Goal: Transaction & Acquisition: Purchase product/service

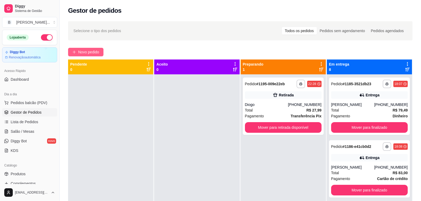
click at [78, 53] on button "Novo pedido" at bounding box center [85, 52] width 35 height 9
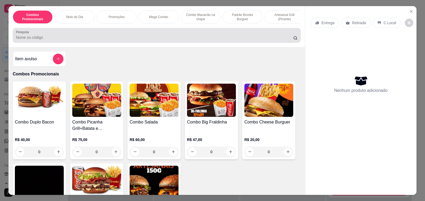
click at [101, 40] on input "Pesquisa" at bounding box center [154, 37] width 277 height 5
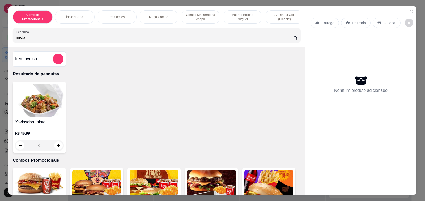
type input "misto"
click at [32, 134] on p "R$ 46,99" at bounding box center [39, 133] width 49 height 5
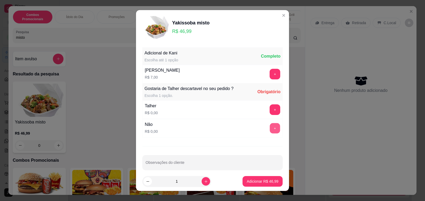
click at [270, 129] on button "+" at bounding box center [275, 128] width 10 height 10
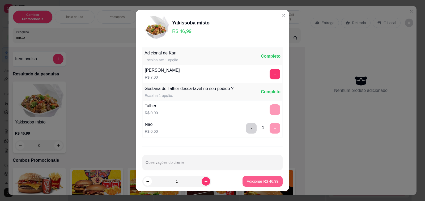
click at [253, 184] on p "Adicionar R$ 46,99" at bounding box center [263, 181] width 32 height 5
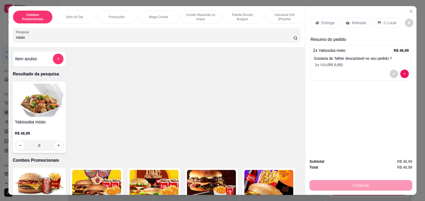
click at [328, 20] on p "Entrega" at bounding box center [328, 22] width 13 height 5
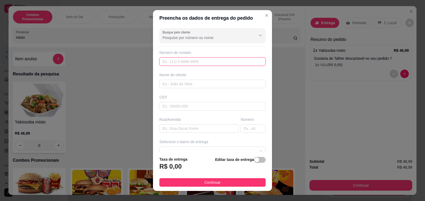
click at [190, 63] on input "text" at bounding box center [212, 61] width 106 height 9
click at [179, 87] on input "text" at bounding box center [212, 84] width 106 height 9
type input "[PERSON_NAME]"
click at [182, 62] on input "text" at bounding box center [212, 61] width 106 height 9
type input "[PHONE_NUMBER]"
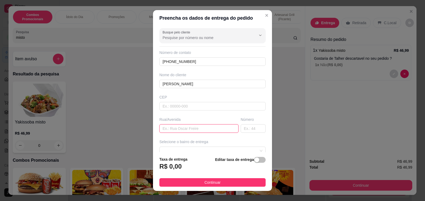
click at [189, 129] on input "text" at bounding box center [198, 128] width 79 height 9
type input "[PERSON_NAME]"
click at [241, 127] on input "text" at bounding box center [253, 128] width 25 height 9
click at [211, 147] on span at bounding box center [213, 151] width 100 height 8
type input "376"
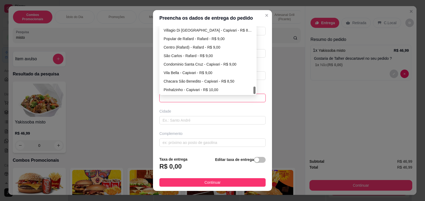
scroll to position [7, 0]
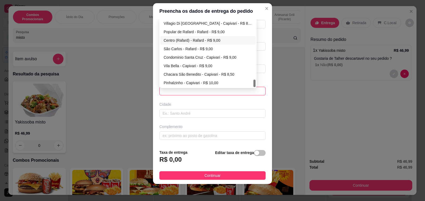
click at [176, 40] on div "Centro (Rafard) - Rafard - R$ 9,00" at bounding box center [208, 40] width 89 height 6
type input "Rafard"
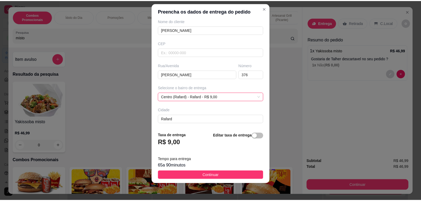
scroll to position [53, 0]
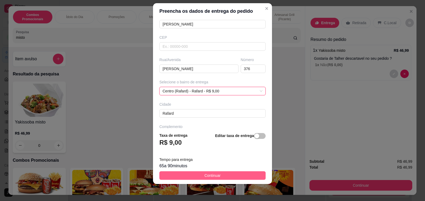
click at [209, 175] on span "Continuar" at bounding box center [213, 176] width 16 height 6
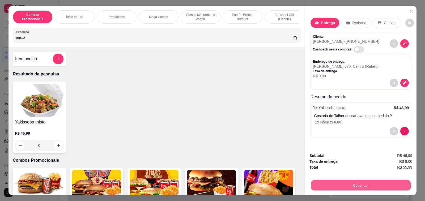
click at [339, 186] on button "Continuar" at bounding box center [361, 185] width 100 height 10
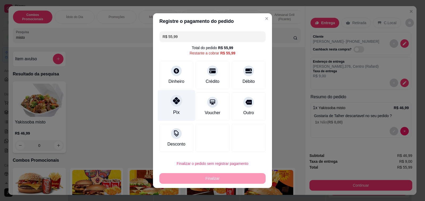
click at [171, 106] on div at bounding box center [177, 101] width 12 height 12
type input "R$ 0,00"
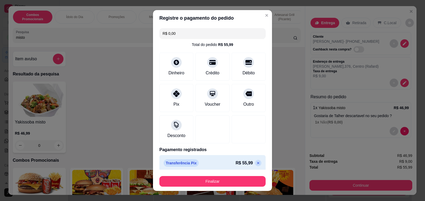
click at [201, 181] on button "Finalizar" at bounding box center [212, 181] width 106 height 11
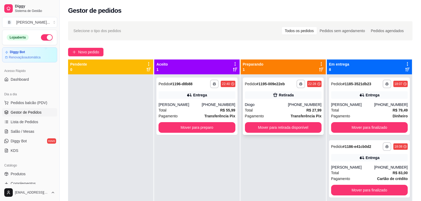
click at [270, 107] on div "Diogo" at bounding box center [266, 104] width 43 height 5
click at [295, 126] on button "Mover para retirada disponível" at bounding box center [283, 127] width 77 height 11
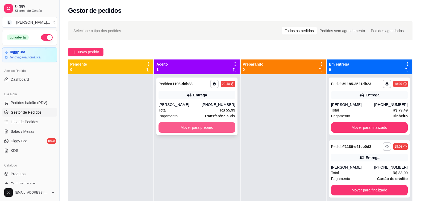
click at [189, 129] on button "Mover para preparo" at bounding box center [196, 127] width 77 height 11
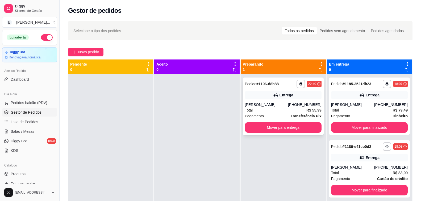
click at [287, 106] on div "[PERSON_NAME]" at bounding box center [266, 104] width 43 height 5
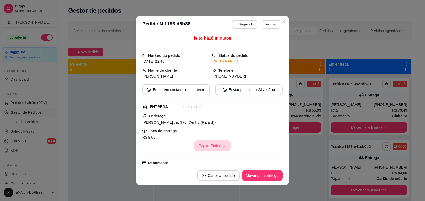
click at [214, 146] on button "Copiar Endereço" at bounding box center [212, 146] width 36 height 11
click at [258, 174] on button "Mover para entrega" at bounding box center [262, 175] width 41 height 11
